Goal: Check status: Check status

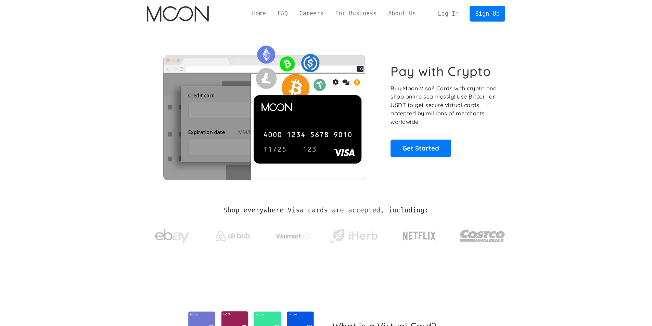
click at [450, 12] on link "Log In" at bounding box center [449, 13] width 32 height 15
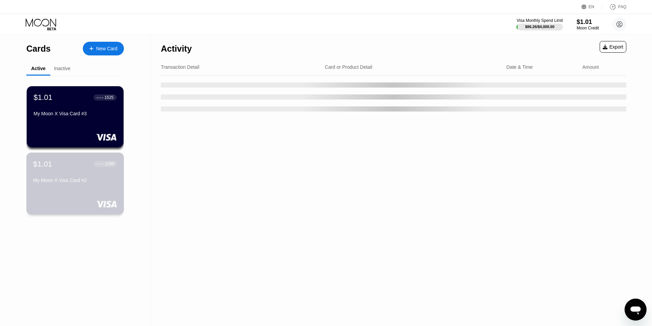
click at [66, 196] on div "$1.01 ● ● ● ● 1199 My Moon X Visa Card #2" at bounding box center [75, 184] width 98 height 62
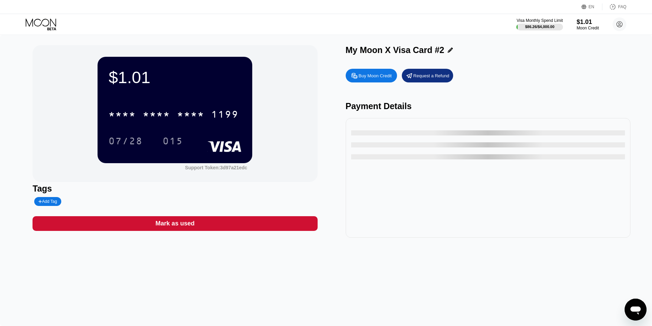
drag, startPoint x: 165, startPoint y: 101, endPoint x: 163, endPoint y: 111, distance: 10.8
click at [165, 102] on div "$1.01 * * * * * * * * * * * * 1199 07/28 015" at bounding box center [175, 110] width 155 height 106
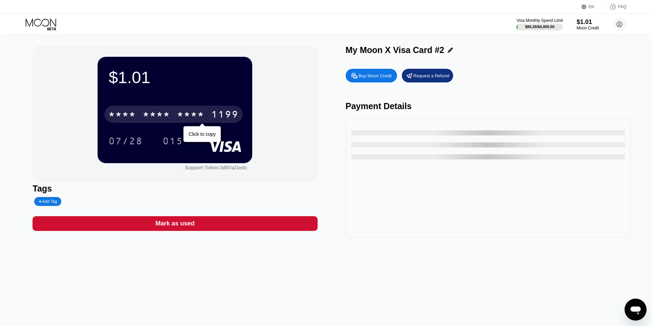
click at [164, 115] on div "* * * *" at bounding box center [156, 115] width 27 height 11
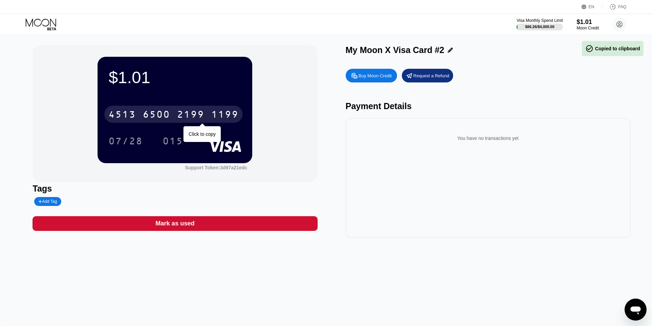
click at [168, 120] on div "6500" at bounding box center [156, 115] width 27 height 11
